Goal: Transaction & Acquisition: Purchase product/service

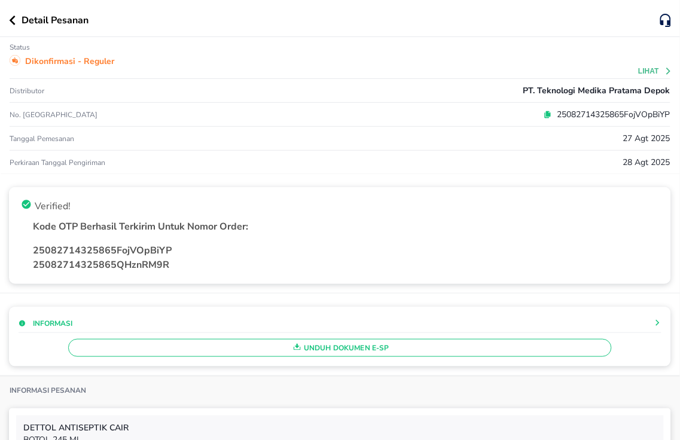
click at [6, 22] on div "Detail Pesanan" at bounding box center [340, 18] width 680 height 37
click at [10, 21] on icon "button" at bounding box center [13, 21] width 6 height 10
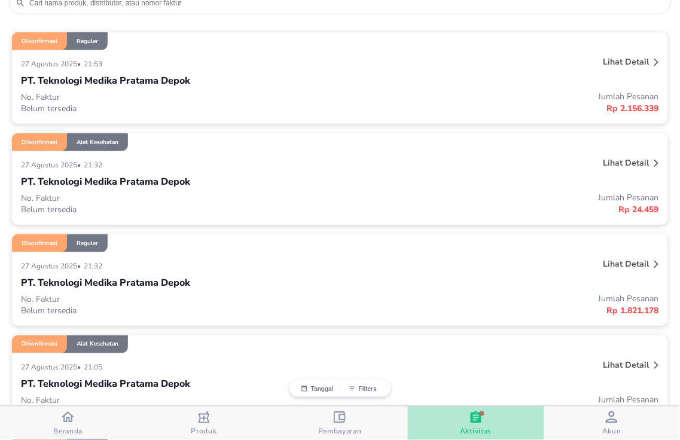
click at [489, 433] on span "Aktivitas" at bounding box center [476, 431] width 32 height 10
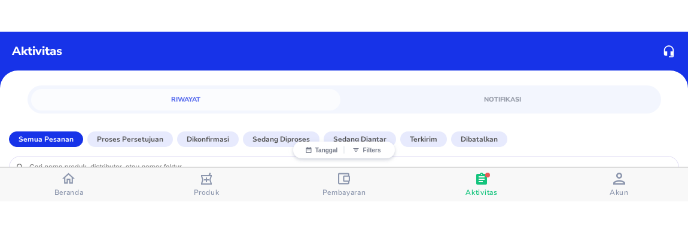
scroll to position [199, 0]
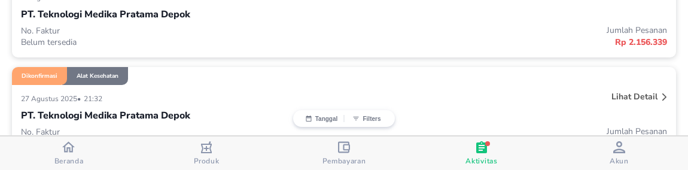
click at [73, 167] on button "Beranda" at bounding box center [69, 152] width 138 height 33
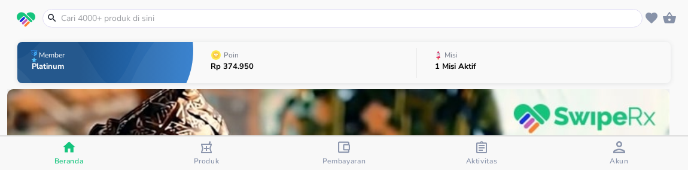
click at [115, 18] on input "text" at bounding box center [350, 18] width 580 height 13
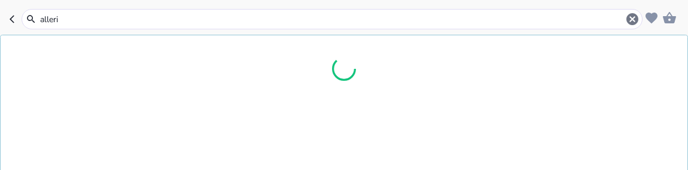
type input "allerin"
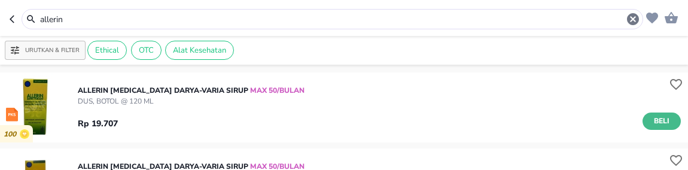
click at [654, 124] on span "Beli" at bounding box center [661, 121] width 20 height 13
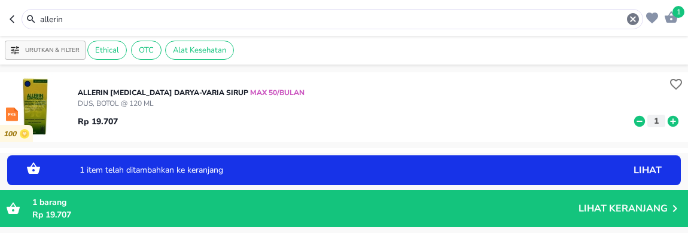
click at [665, 115] on icon at bounding box center [673, 121] width 16 height 13
drag, startPoint x: 660, startPoint y: 120, endPoint x: 681, endPoint y: 118, distance: 20.4
click at [667, 120] on icon at bounding box center [672, 120] width 11 height 11
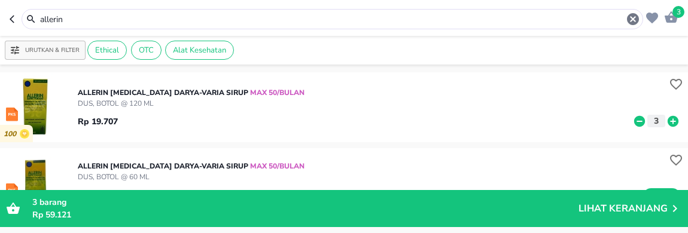
drag, startPoint x: 163, startPoint y: 17, endPoint x: 8, endPoint y: -19, distance: 159.4
click at [8, 0] on html "Halo Apotek K24 Asmawi, selamat datang! 3 allerin Urutkan & Filter Ethical OTC …" at bounding box center [344, 0] width 688 height 0
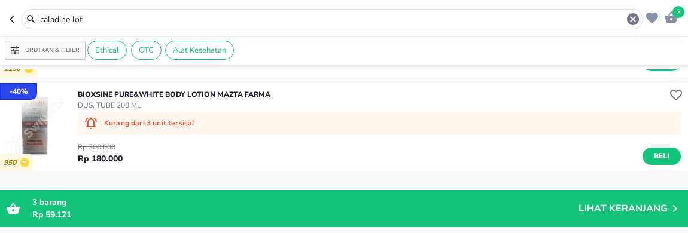
scroll to position [266, 0]
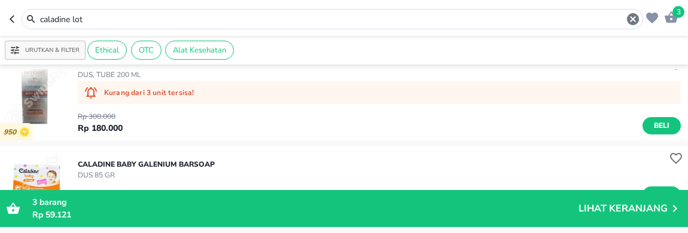
click at [112, 21] on input "caladine lot" at bounding box center [332, 19] width 587 height 13
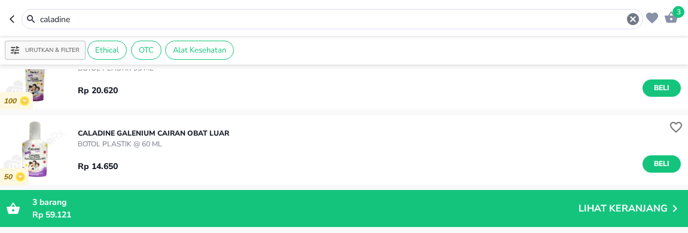
scroll to position [664, 0]
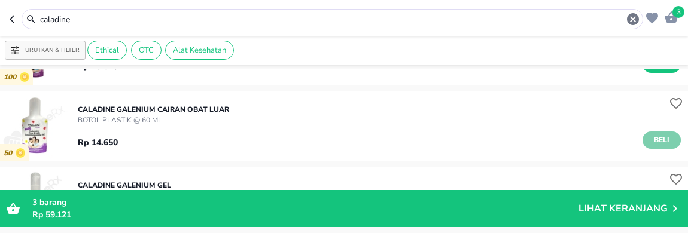
click at [651, 139] on span "Beli" at bounding box center [661, 140] width 20 height 13
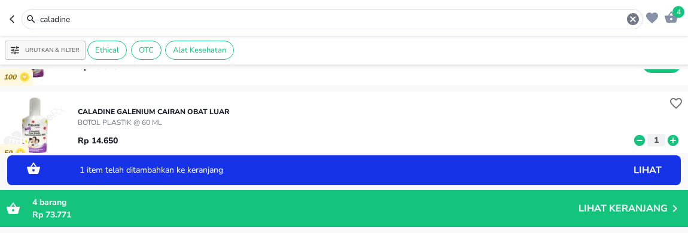
click at [667, 141] on icon at bounding box center [672, 140] width 11 height 11
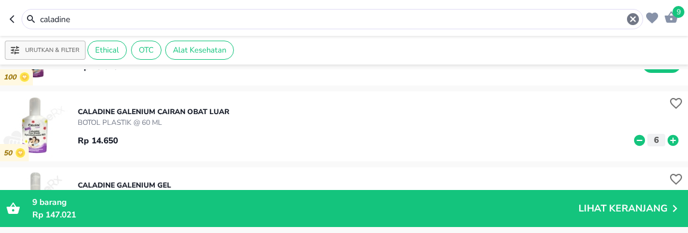
drag, startPoint x: 118, startPoint y: 21, endPoint x: 8, endPoint y: -22, distance: 117.9
click at [8, 0] on html "Halo Apotek K24 Asmawi, selamat datang! 9 caladine Urutkan & Filter Ethical OTC…" at bounding box center [344, 0] width 688 height 0
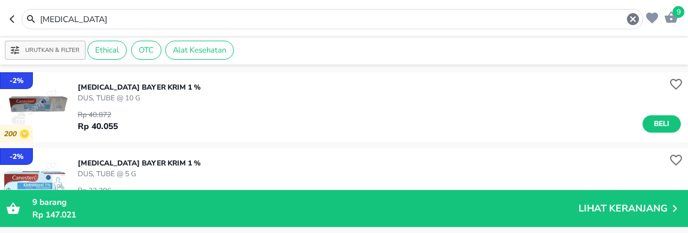
scroll to position [66, 0]
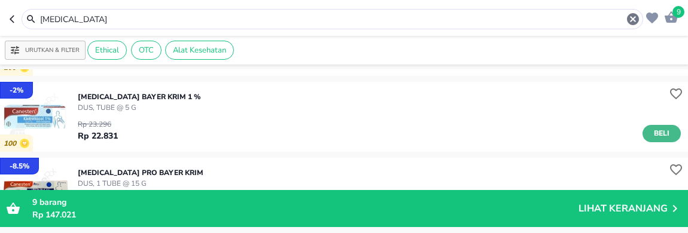
click at [651, 130] on span "Beli" at bounding box center [661, 133] width 20 height 13
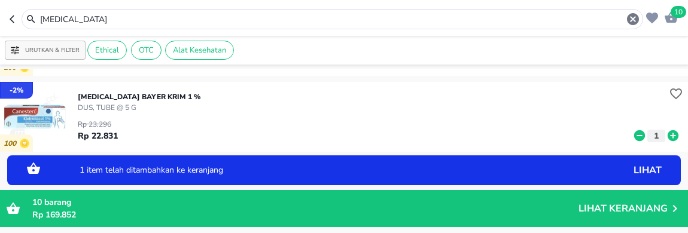
click at [667, 135] on icon at bounding box center [672, 135] width 11 height 11
drag, startPoint x: 658, startPoint y: 135, endPoint x: 565, endPoint y: 66, distance: 115.6
click at [667, 135] on icon at bounding box center [672, 135] width 11 height 11
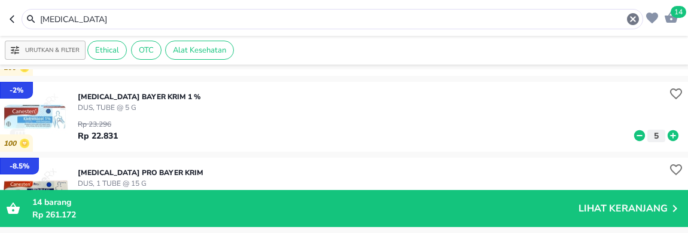
drag, startPoint x: 159, startPoint y: 19, endPoint x: 8, endPoint y: -65, distance: 172.9
click at [8, 0] on html "Halo Apotek K24 Asmawi, selamat datang! 14 [MEDICAL_DATA] Urutkan & Filter Ethi…" at bounding box center [344, 0] width 688 height 0
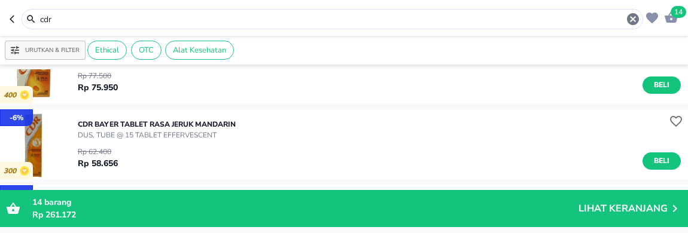
scroll to position [199, 0]
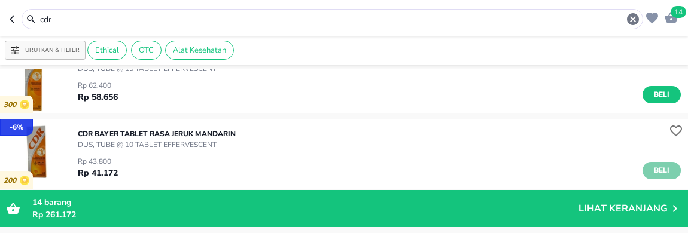
click at [651, 165] on span "Beli" at bounding box center [661, 170] width 20 height 13
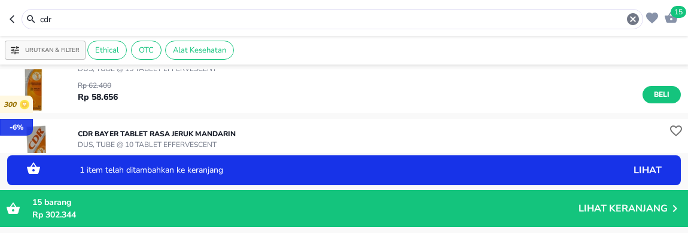
scroll to position [266, 0]
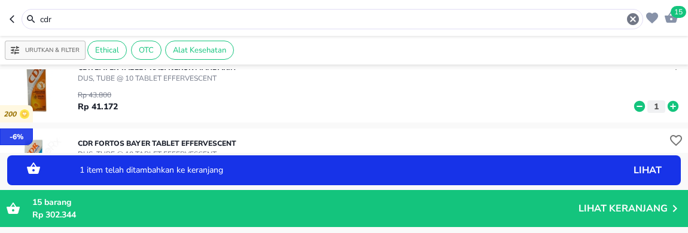
click at [665, 106] on icon at bounding box center [673, 106] width 16 height 13
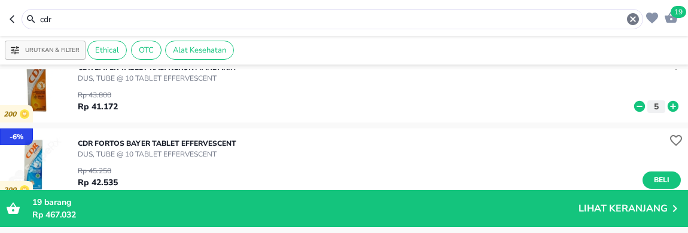
drag, startPoint x: 204, startPoint y: 23, endPoint x: 8, endPoint y: -35, distance: 204.4
click at [8, 0] on html "Halo Apotek K24 Asmawi, selamat datang! 19 cdr Urutkan & Filter Ethical OTC Ala…" at bounding box center [344, 0] width 688 height 0
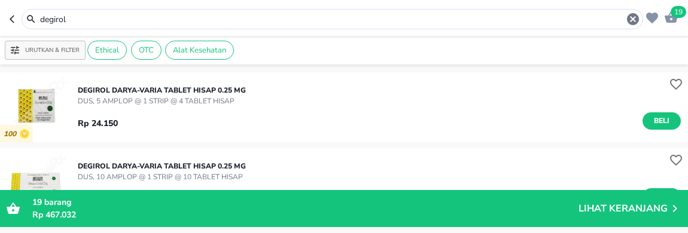
scroll to position [66, 0]
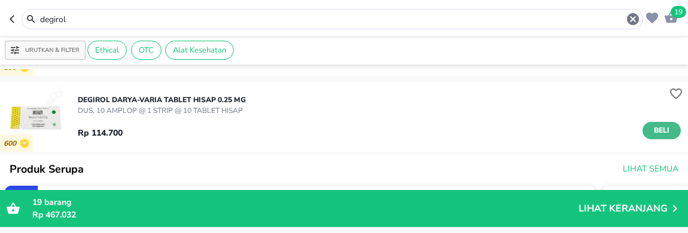
click at [651, 133] on span "Beli" at bounding box center [661, 130] width 20 height 13
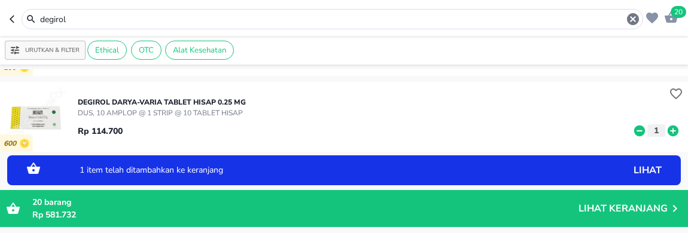
drag, startPoint x: 660, startPoint y: 132, endPoint x: 612, endPoint y: 104, distance: 55.7
click at [667, 132] on icon at bounding box center [672, 130] width 11 height 11
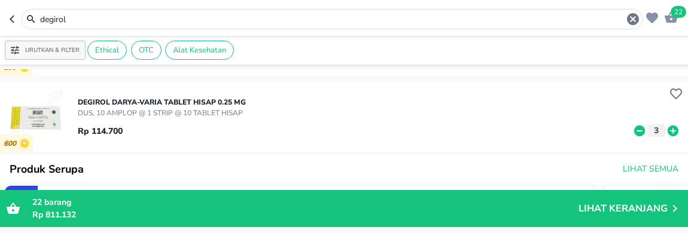
drag, startPoint x: 209, startPoint y: 18, endPoint x: 8, endPoint y: 11, distance: 201.7
click at [8, 11] on header "22 degirol" at bounding box center [344, 18] width 688 height 36
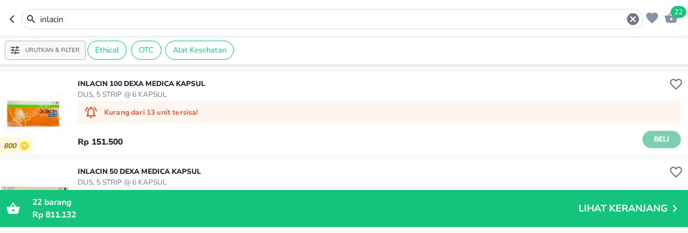
click at [651, 138] on span "Beli" at bounding box center [661, 139] width 20 height 13
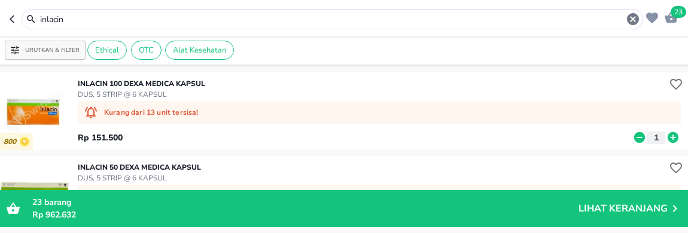
drag, startPoint x: 198, startPoint y: 19, endPoint x: 8, endPoint y: 22, distance: 190.2
click at [8, 22] on header "23 inlacin" at bounding box center [344, 18] width 688 height 36
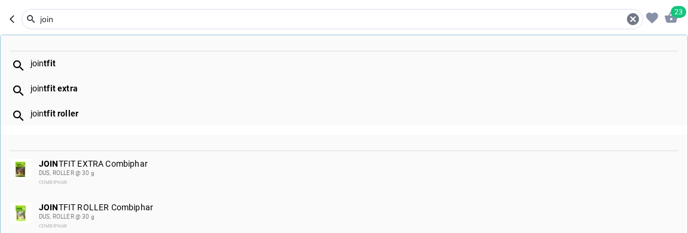
click at [96, 90] on div "join tfit extra" at bounding box center [354, 89] width 646 height 10
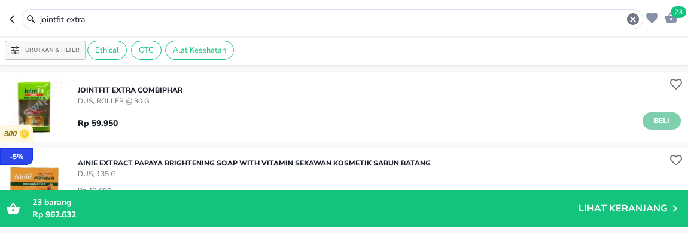
click at [654, 123] on span "Beli" at bounding box center [661, 121] width 20 height 13
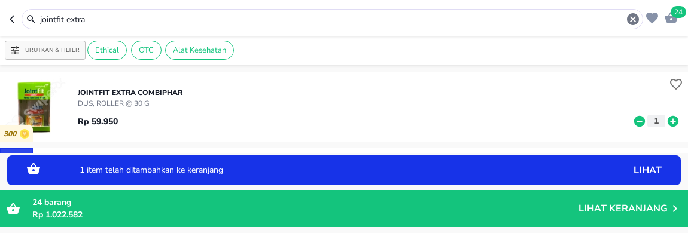
drag, startPoint x: 105, startPoint y: 16, endPoint x: 8, endPoint y: 2, distance: 97.9
click at [8, 12] on header "24 jointfit extra" at bounding box center [344, 18] width 688 height 36
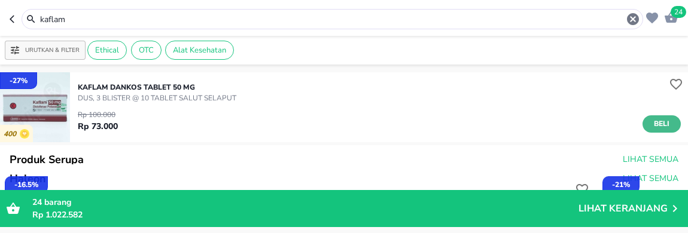
drag, startPoint x: 649, startPoint y: 121, endPoint x: 443, endPoint y: 4, distance: 237.8
click at [651, 121] on span "Beli" at bounding box center [661, 124] width 20 height 13
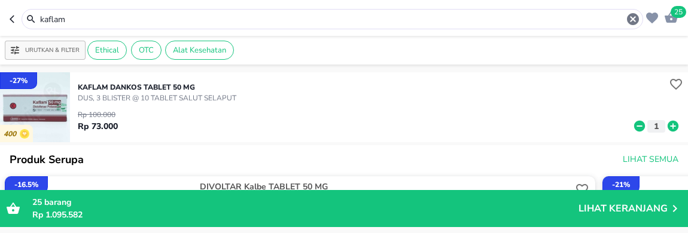
drag, startPoint x: 75, startPoint y: 16, endPoint x: 8, endPoint y: -25, distance: 79.2
click at [8, 0] on html "Halo Apotek K24 Asmawi, selamat datang! 25 kaflam Urutkan & Filter Ethical OTC …" at bounding box center [344, 0] width 688 height 0
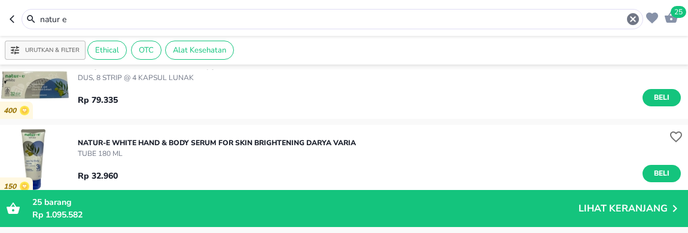
scroll to position [1443, 0]
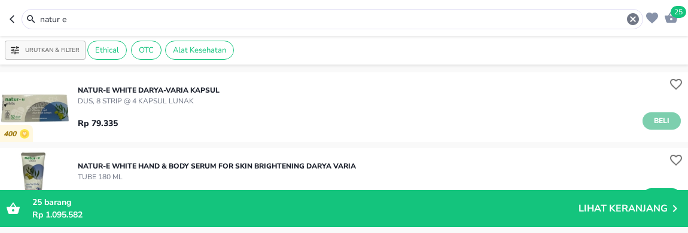
click at [651, 120] on span "Beli" at bounding box center [661, 121] width 20 height 13
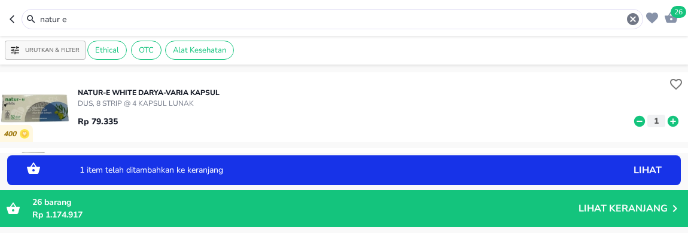
click at [667, 122] on icon at bounding box center [672, 120] width 11 height 11
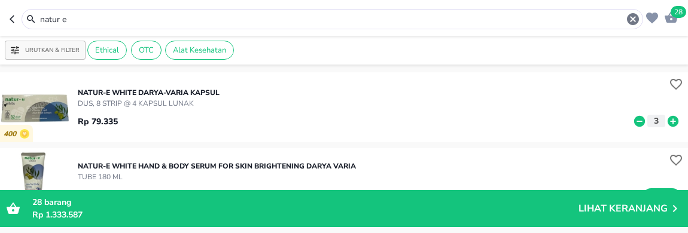
drag, startPoint x: 156, startPoint y: 25, endPoint x: 8, endPoint y: -75, distance: 179.1
click at [8, 0] on html "Halo Apotek K24 Asmawi, selamat datang! 28 natur e Urutkan & Filter Ethical OTC…" at bounding box center [344, 0] width 688 height 0
click at [82, 25] on input "natur e" at bounding box center [332, 19] width 587 height 13
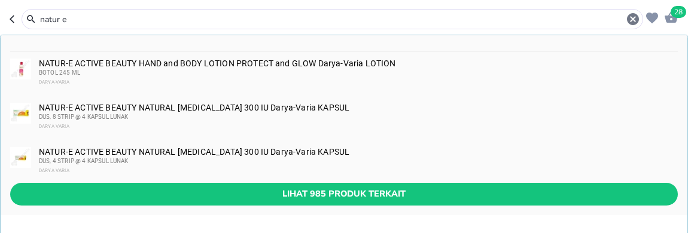
drag, startPoint x: 84, startPoint y: 20, endPoint x: 8, endPoint y: -9, distance: 82.0
click at [8, 0] on html "Halo Apotek K24 Asmawi, selamat datang! 28 natur e NATUR-E ACTIVE BEAUTY HAND a…" at bounding box center [344, 0] width 688 height 0
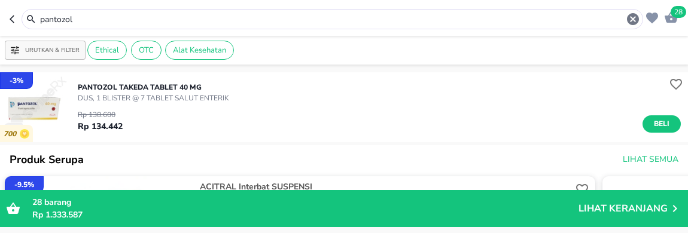
drag, startPoint x: 658, startPoint y: 123, endPoint x: 676, endPoint y: 123, distance: 17.9
click at [658, 123] on span "Beli" at bounding box center [661, 124] width 20 height 13
drag, startPoint x: 192, startPoint y: 17, endPoint x: 8, endPoint y: 21, distance: 184.2
click at [8, 21] on header "29 pantozol" at bounding box center [344, 18] width 688 height 36
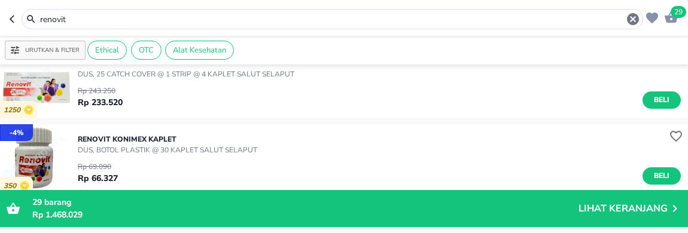
scroll to position [199, 0]
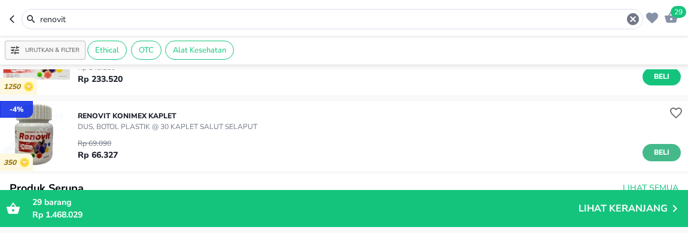
click at [655, 150] on span "Beli" at bounding box center [661, 153] width 20 height 13
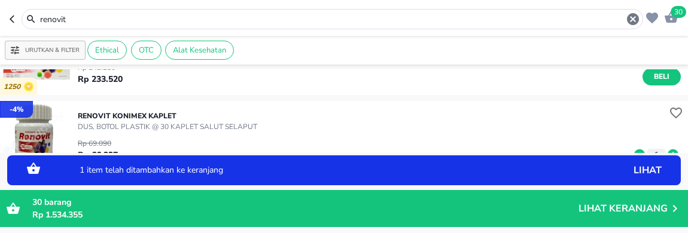
click at [667, 151] on icon at bounding box center [672, 155] width 11 height 11
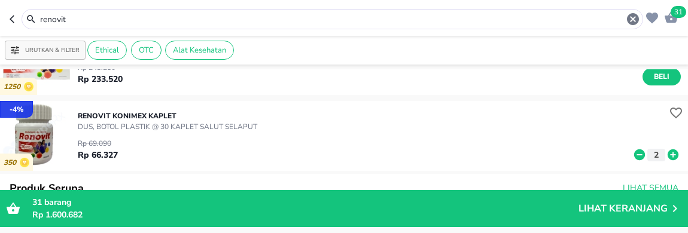
drag, startPoint x: 150, startPoint y: 23, endPoint x: 8, endPoint y: 2, distance: 143.9
click at [8, 14] on header "31 renovit" at bounding box center [344, 18] width 688 height 36
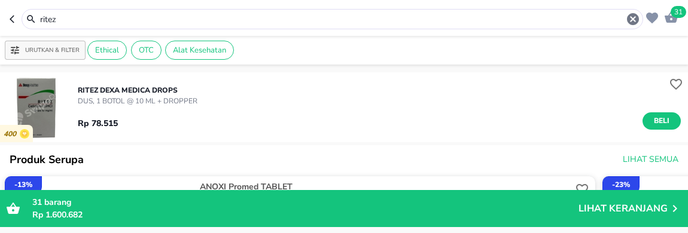
drag, startPoint x: 181, startPoint y: 20, endPoint x: 8, endPoint y: -50, distance: 187.0
click at [8, 0] on html "Halo Apotek K24 Asmawi, selamat datang! 31 ritez Urutkan & Filter Ethical OTC A…" at bounding box center [344, 0] width 688 height 0
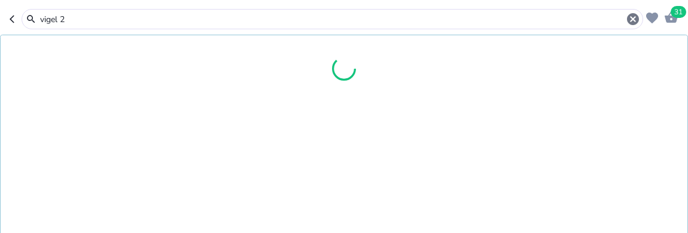
type input "vigel 2"
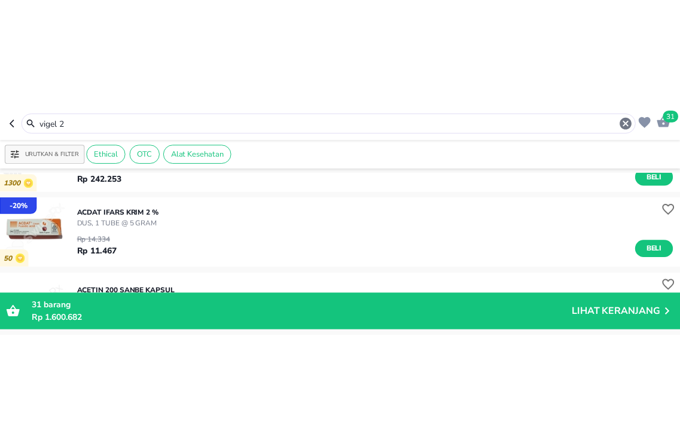
scroll to position [133, 0]
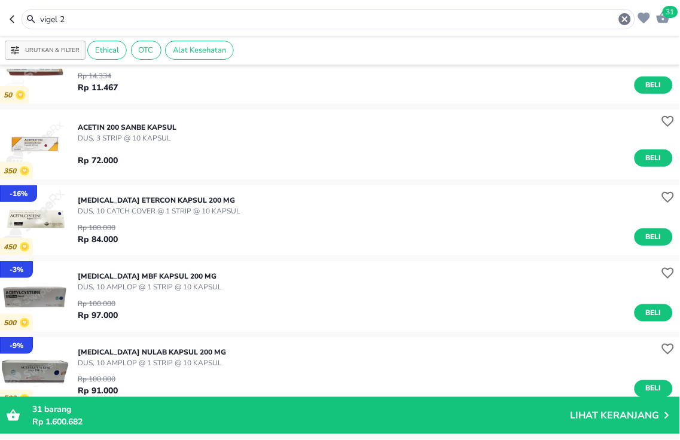
click at [667, 13] on span "31" at bounding box center [671, 12] width 16 height 12
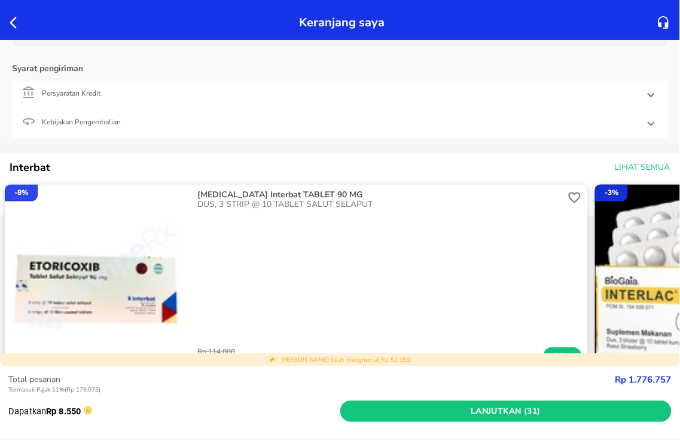
scroll to position [1262, 0]
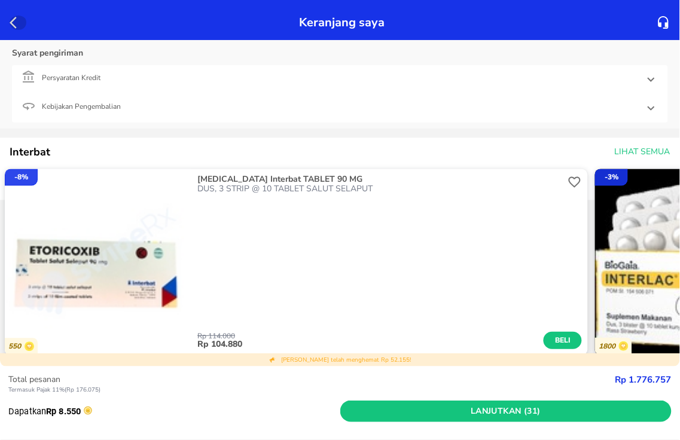
click at [15, 20] on icon "button" at bounding box center [17, 23] width 14 height 14
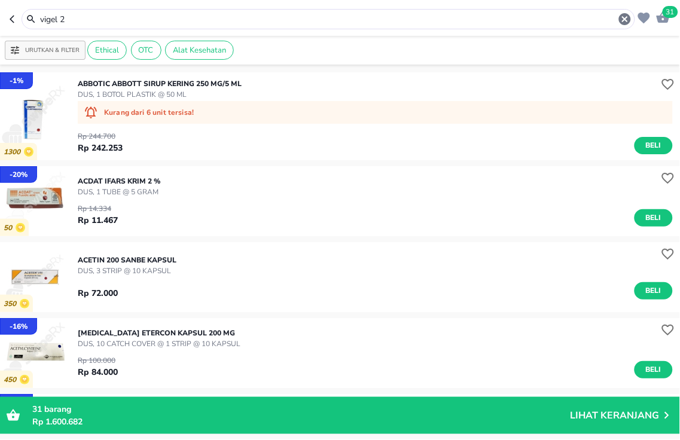
drag, startPoint x: 117, startPoint y: 17, endPoint x: 0, endPoint y: 2, distance: 118.1
click at [0, 11] on header "31 vigel 2" at bounding box center [340, 18] width 680 height 36
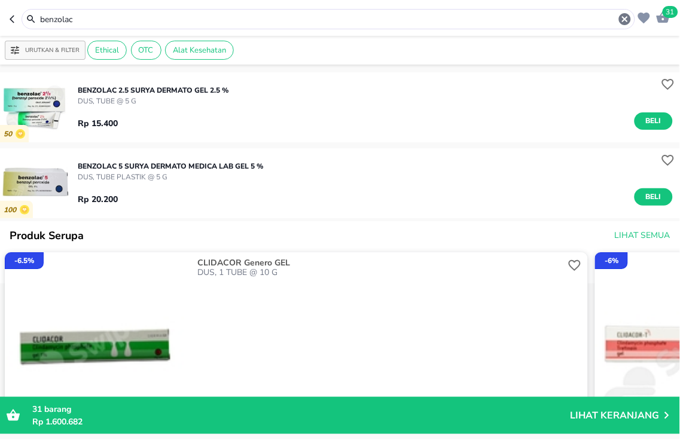
drag, startPoint x: 167, startPoint y: 19, endPoint x: 0, endPoint y: -10, distance: 169.9
click at [0, 0] on html "Halo Apotek K24 Asmawi, selamat datang! 31 benzolac Urutkan & Filter Ethical OT…" at bounding box center [340, 0] width 680 height 0
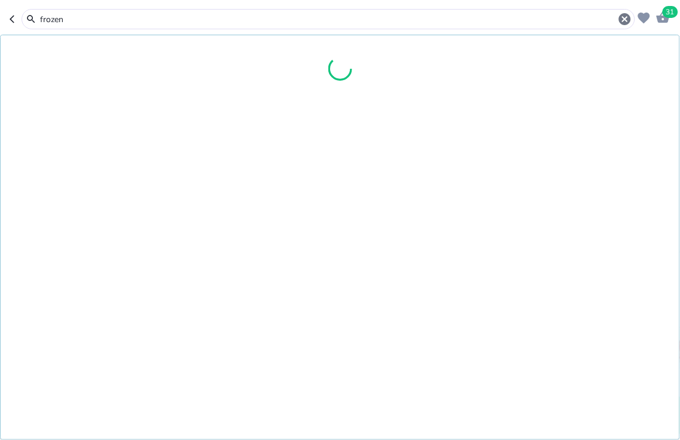
type input "frozen"
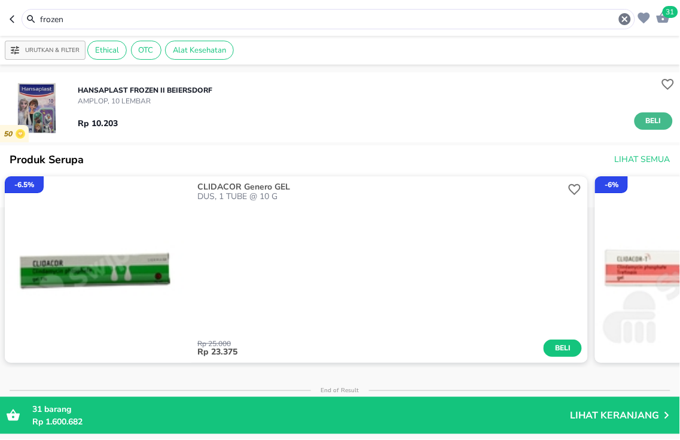
click at [652, 121] on span "Beli" at bounding box center [653, 121] width 20 height 13
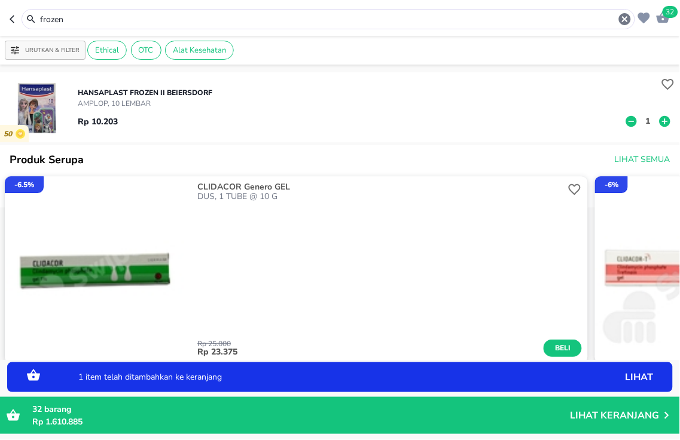
click at [643, 122] on p "1" at bounding box center [648, 121] width 11 height 13
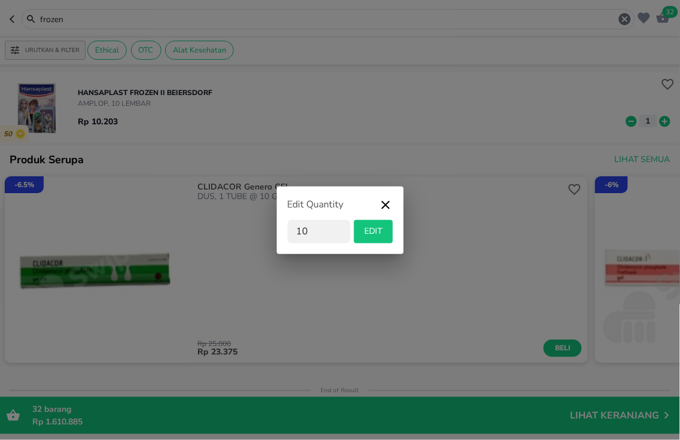
type input "10"
click at [362, 236] on span "EDIT" at bounding box center [373, 231] width 29 height 15
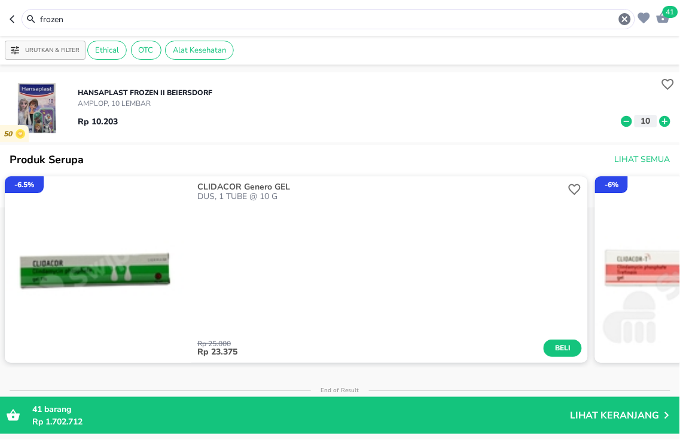
drag, startPoint x: 198, startPoint y: 19, endPoint x: 0, endPoint y: -59, distance: 212.9
click at [0, 0] on html "Halo Apotek K24 Asmawi, selamat datang! 41 frozen Urutkan & Filter Ethical OTC …" at bounding box center [340, 0] width 680 height 0
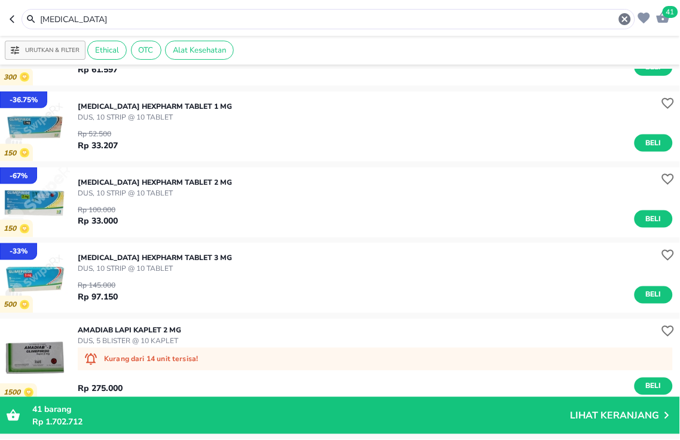
scroll to position [266, 0]
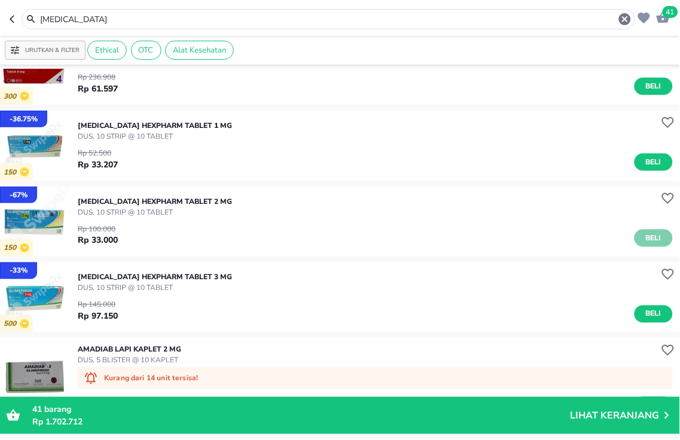
click at [649, 243] on span "Beli" at bounding box center [653, 238] width 20 height 13
drag, startPoint x: 148, startPoint y: 22, endPoint x: 0, endPoint y: -27, distance: 156.0
click at [0, 0] on html "Halo Apotek K24 Asmawi, selamat datang! 42 [MEDICAL_DATA] Urutkan & Filter Ethi…" at bounding box center [340, 0] width 680 height 0
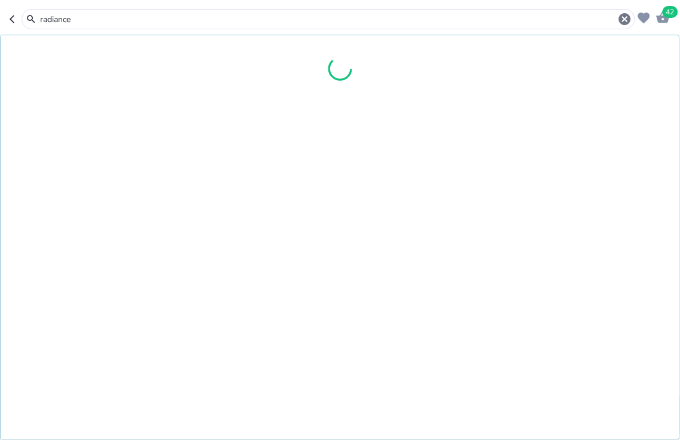
type input "radiance"
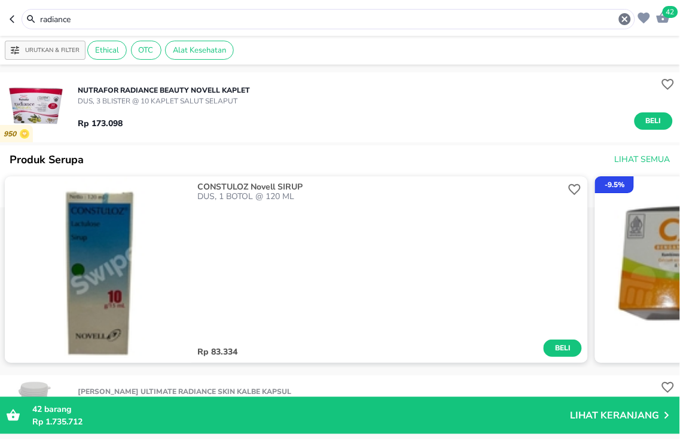
drag, startPoint x: 130, startPoint y: 22, endPoint x: 0, endPoint y: -35, distance: 142.0
click at [0, 0] on html "Halo Apotek K24 Asmawi, selamat datang! 42 radiance Urutkan & Filter Ethical OT…" at bounding box center [340, 0] width 680 height 0
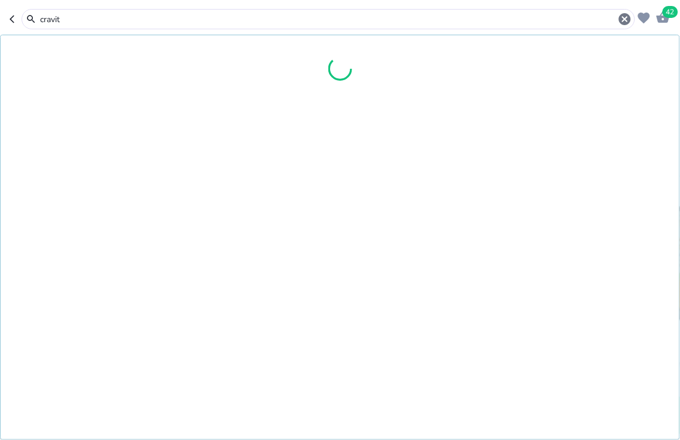
type input "cravit"
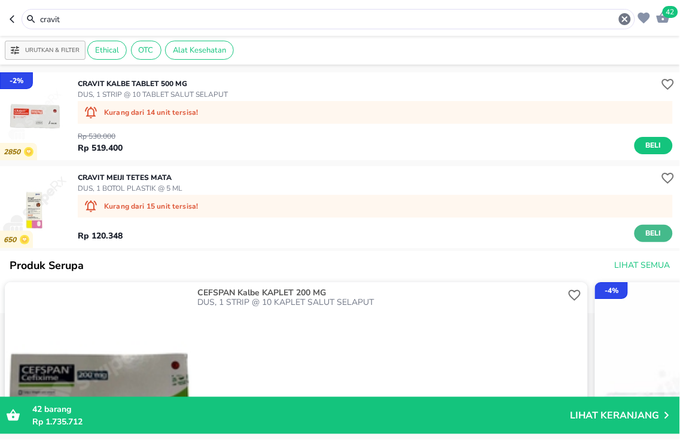
click at [643, 228] on span "Beli" at bounding box center [653, 233] width 20 height 13
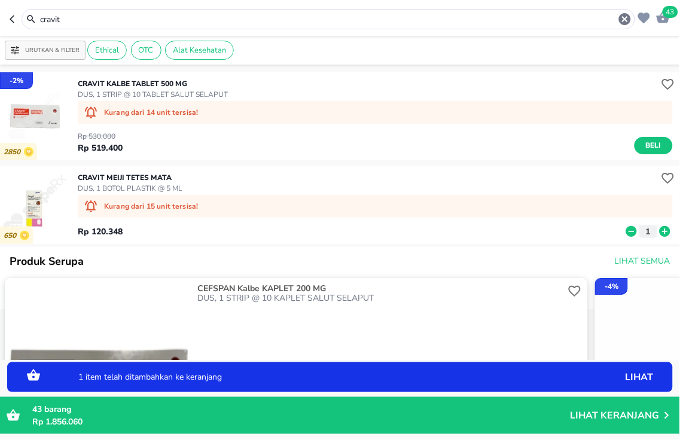
drag, startPoint x: 236, startPoint y: 20, endPoint x: 0, endPoint y: -42, distance: 243.5
click at [0, 0] on html "Halo Apotek K24 Asmawi, selamat datang! 43 cravit Urutkan & Filter Ethical OTC …" at bounding box center [340, 0] width 680 height 0
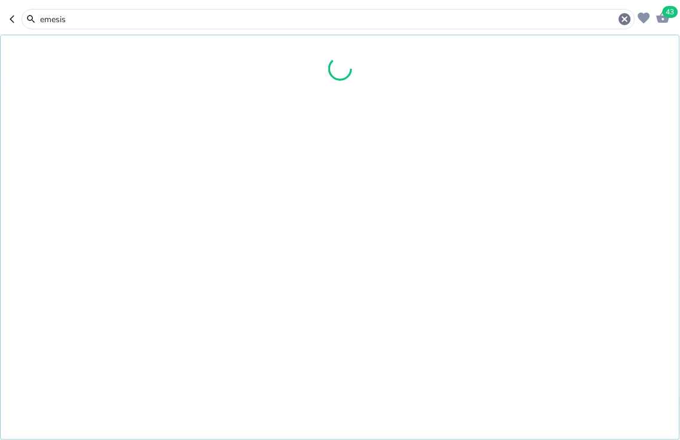
type input "emesis"
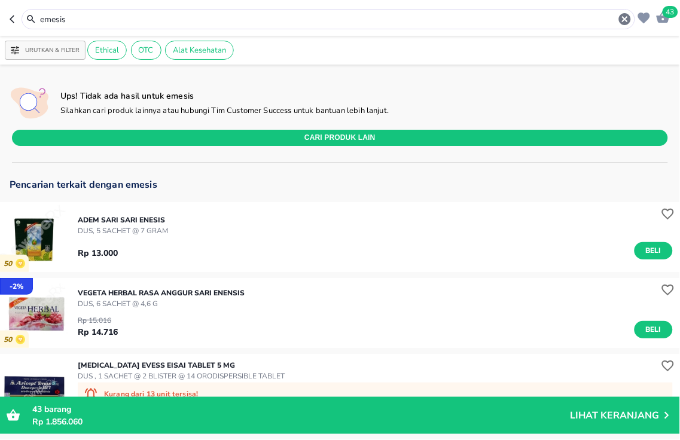
drag, startPoint x: 97, startPoint y: 22, endPoint x: 0, endPoint y: -68, distance: 132.5
click at [0, 0] on html "Halo Apotek K24 Asmawi, selamat datang! 43 emesis Urutkan & Filter Ethical OTC …" at bounding box center [340, 0] width 680 height 0
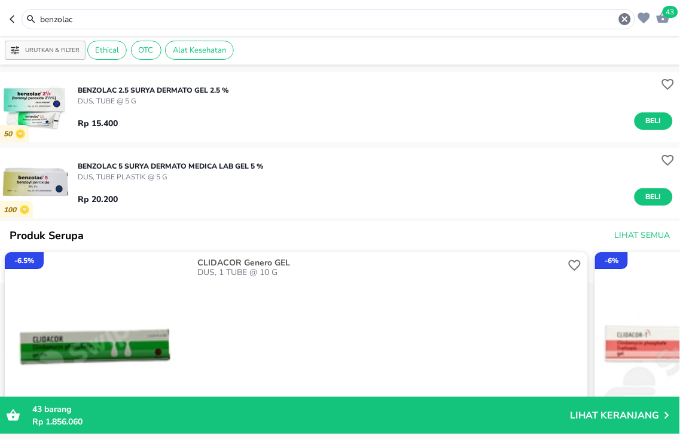
drag, startPoint x: 132, startPoint y: 19, endPoint x: 0, endPoint y: -27, distance: 139.4
click at [0, 0] on html "Halo Apotek K24 Asmawi, selamat datang! 43 benzolac Urutkan & Filter Ethical OT…" at bounding box center [340, 0] width 680 height 0
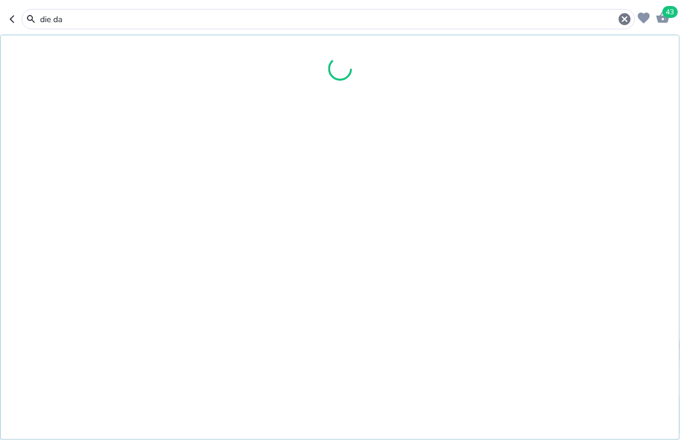
type input "die da"
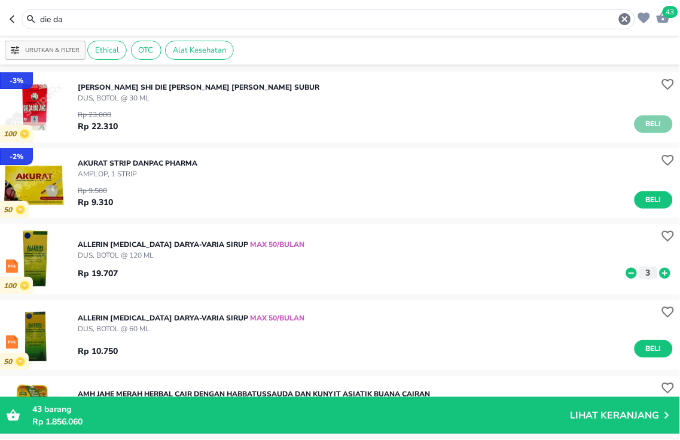
click at [635, 124] on button "Beli" at bounding box center [654, 123] width 38 height 17
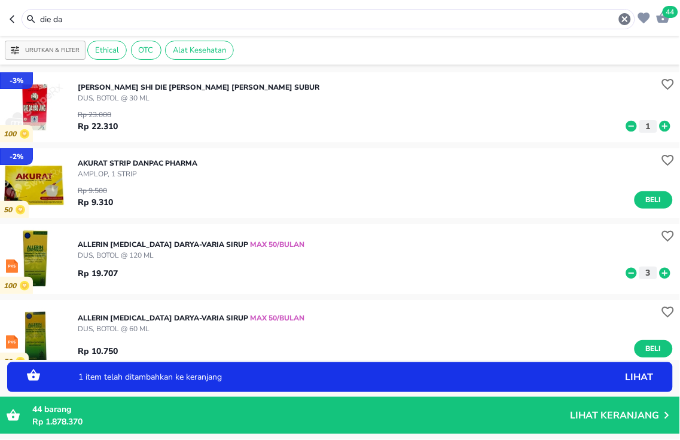
click at [657, 126] on icon at bounding box center [665, 126] width 16 height 13
click at [669, 23] on icon "button" at bounding box center [663, 17] width 14 height 14
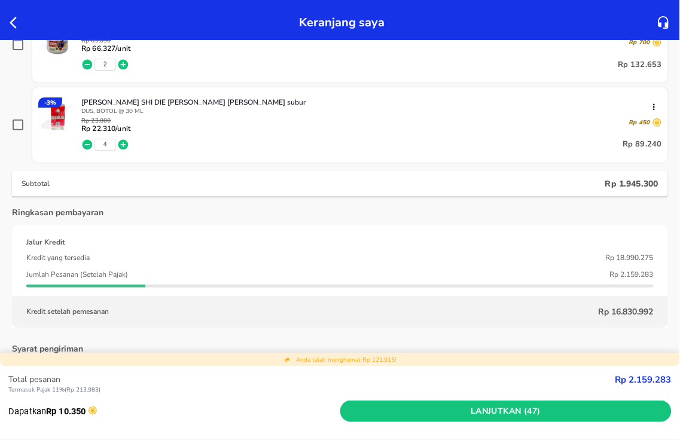
scroll to position [1462, 0]
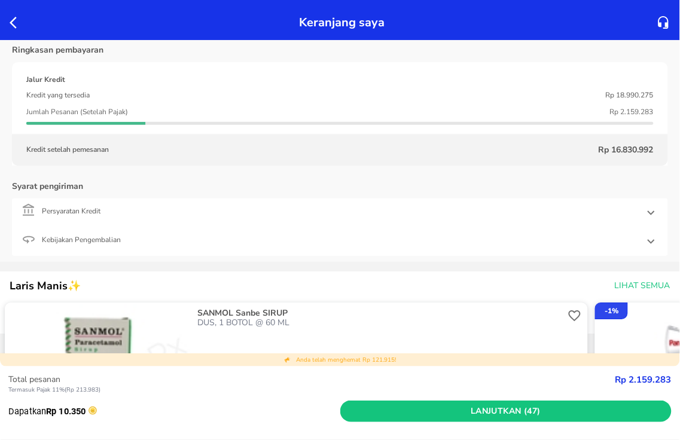
click at [8, 24] on div at bounding box center [18, 22] width 22 height 19
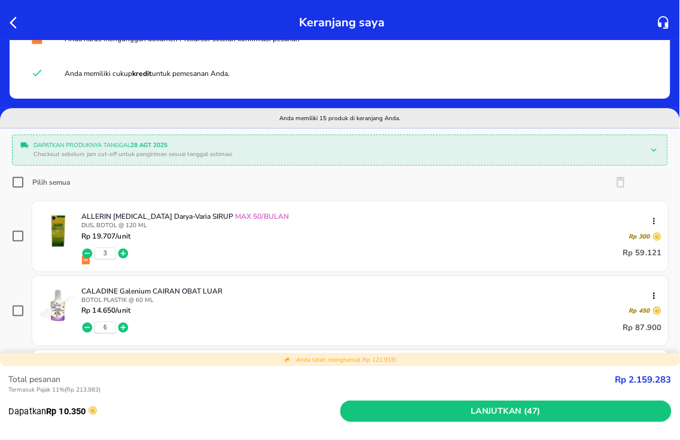
scroll to position [0, 0]
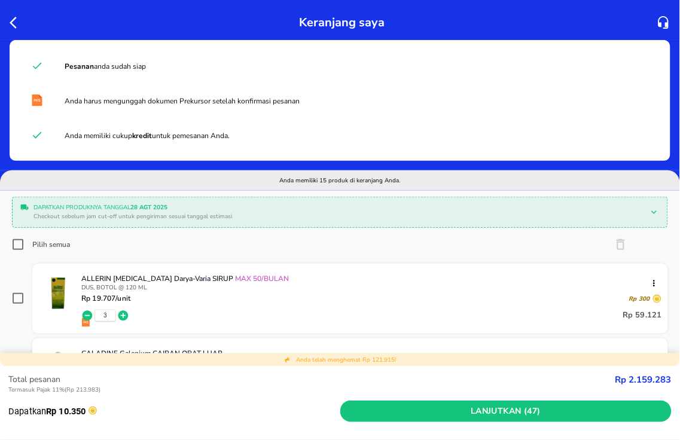
drag, startPoint x: 18, startPoint y: 243, endPoint x: 36, endPoint y: 244, distance: 18.6
click at [18, 243] on input "Pilih semua" at bounding box center [18, 245] width 12 height 12
checkbox input "true"
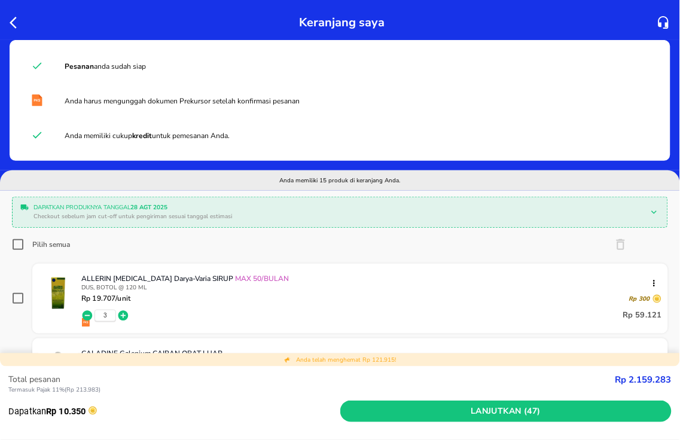
checkbox input "true"
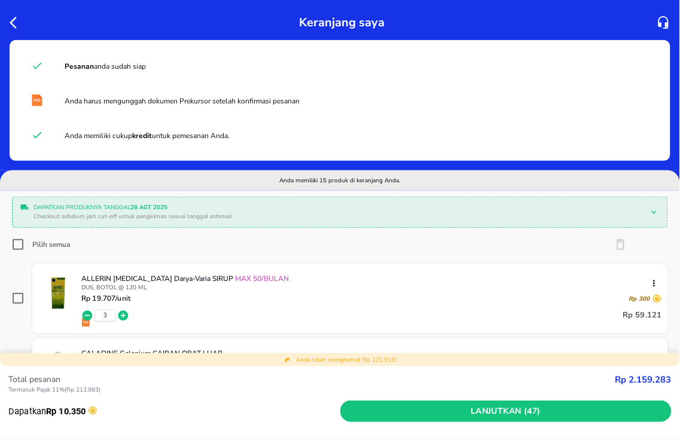
checkbox input "true"
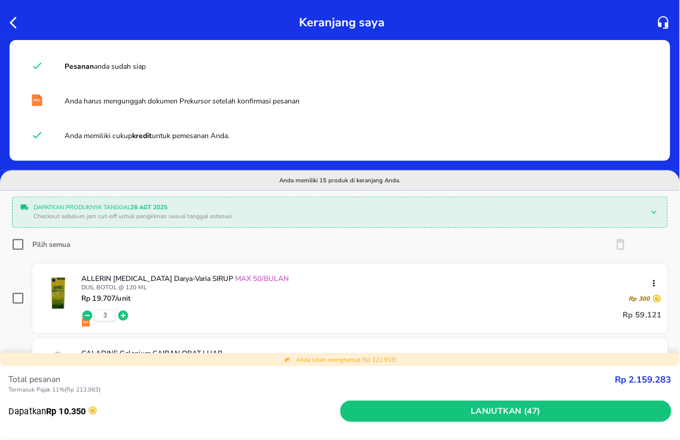
checkbox input "true"
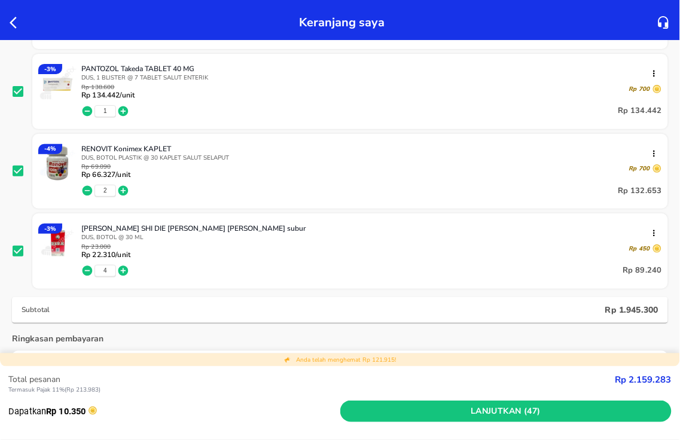
scroll to position [1262, 0]
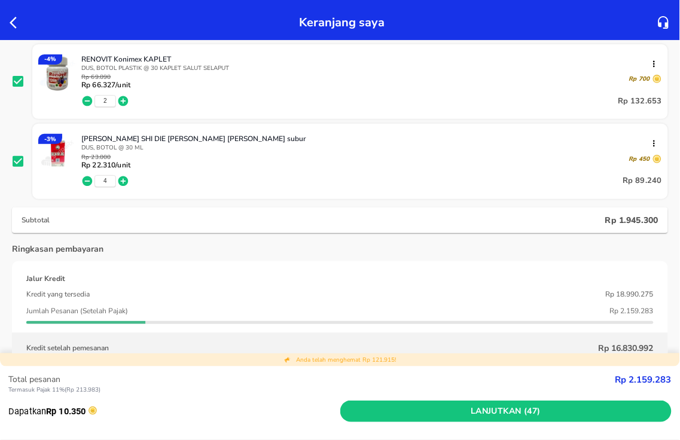
drag, startPoint x: 457, startPoint y: 414, endPoint x: 308, endPoint y: 346, distance: 163.8
click at [456, 414] on span "Lanjutkan (47)" at bounding box center [506, 411] width 322 height 15
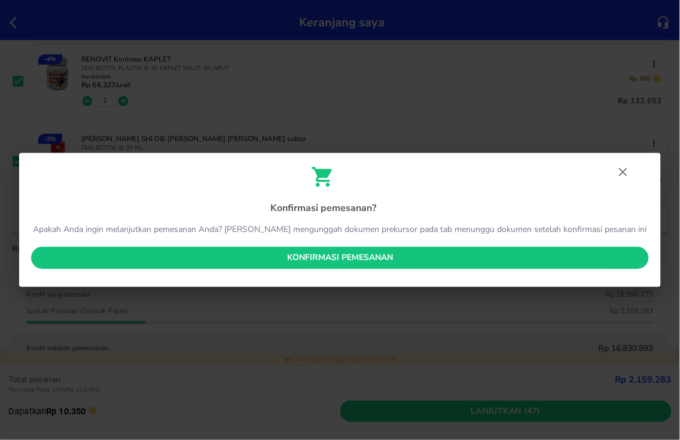
click at [254, 254] on span "Konfirmasi pemesanan" at bounding box center [340, 258] width 599 height 15
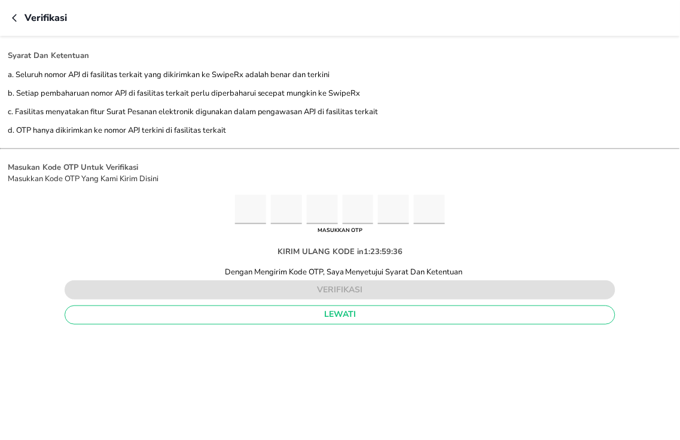
click at [248, 203] on input "Please enter OTP character 1" at bounding box center [250, 209] width 31 height 29
type input "9"
type input "5"
type input "8"
type input "6"
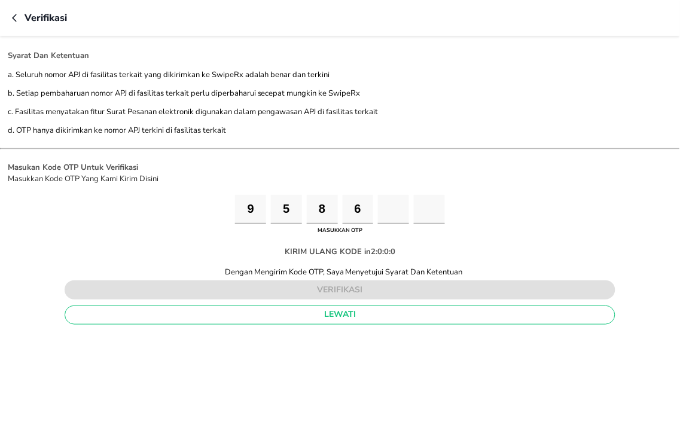
type input "9"
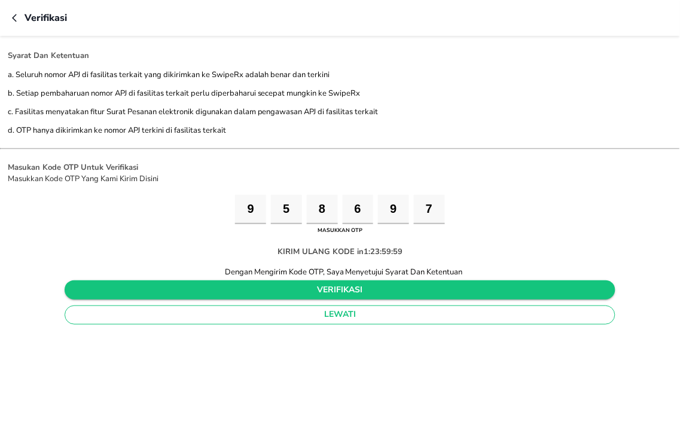
type input "7"
click at [322, 283] on span "verifikasi" at bounding box center [340, 290] width 532 height 15
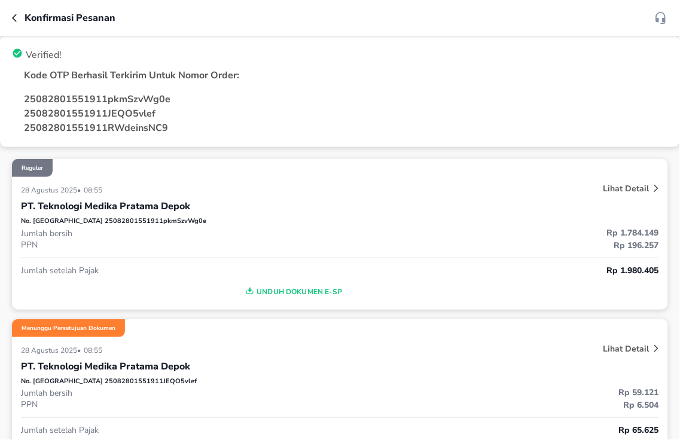
click at [9, 20] on div "Konfirmasi pesanan" at bounding box center [340, 18] width 680 height 36
click at [13, 19] on icon "button" at bounding box center [17, 18] width 10 height 10
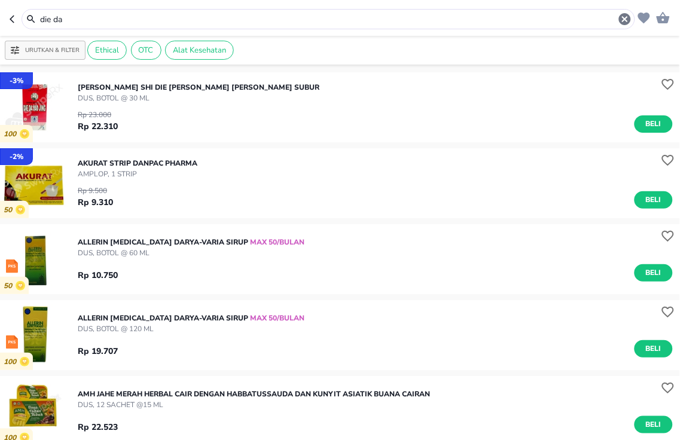
drag, startPoint x: 92, startPoint y: 21, endPoint x: 0, endPoint y: 19, distance: 92.1
click at [0, 19] on header "die da" at bounding box center [340, 18] width 680 height 36
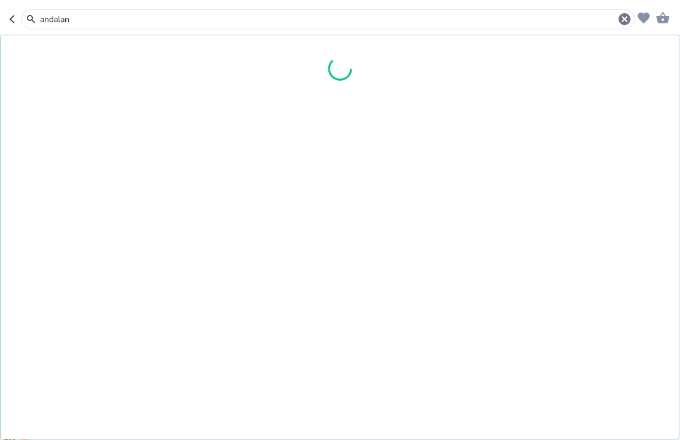
type input "andalan"
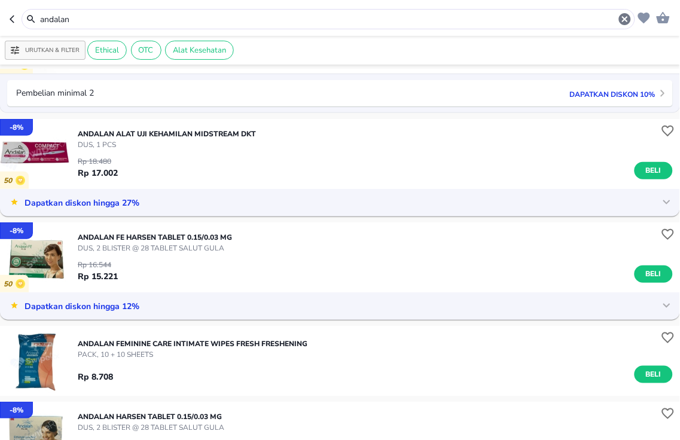
scroll to position [133, 0]
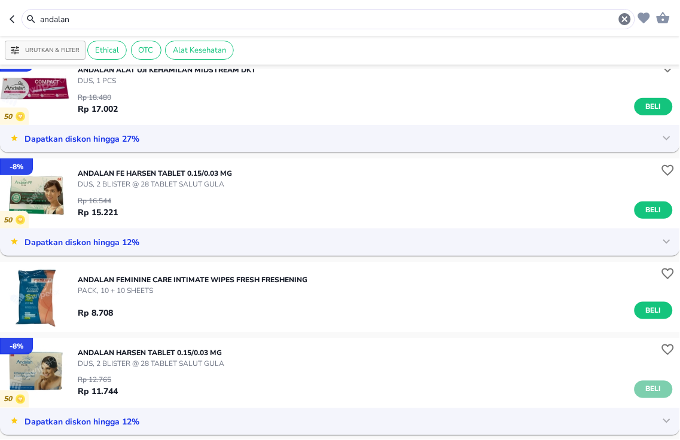
click at [635, 390] on button "Beli" at bounding box center [654, 389] width 38 height 17
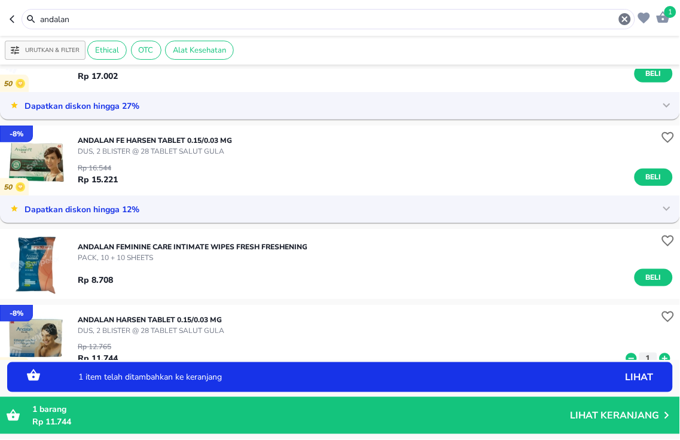
scroll to position [199, 0]
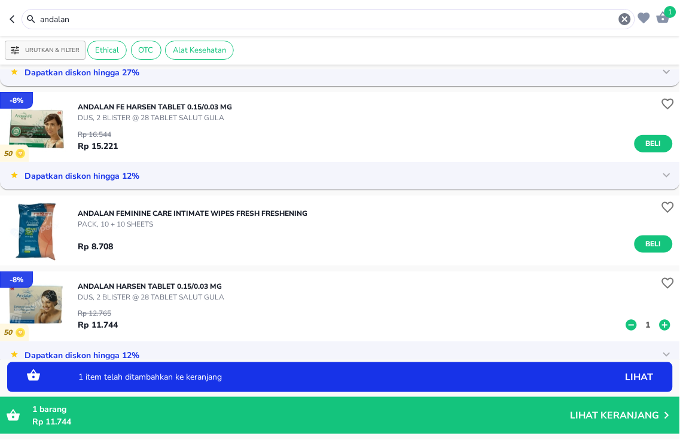
click at [643, 325] on p "1" at bounding box center [648, 325] width 11 height 13
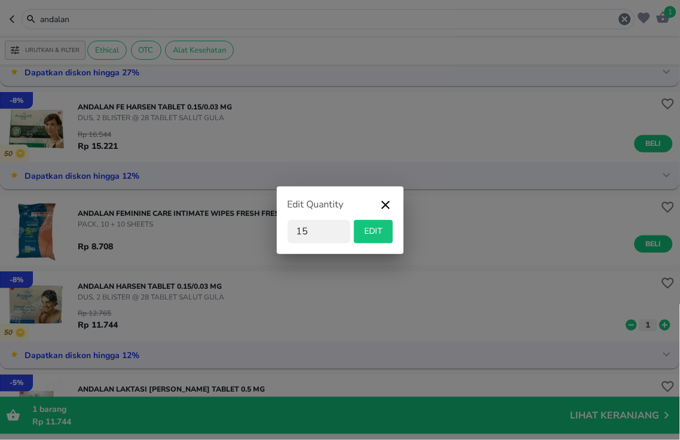
type input "15"
click at [362, 234] on span "EDIT" at bounding box center [373, 231] width 29 height 15
